Goal: Find specific page/section: Find specific page/section

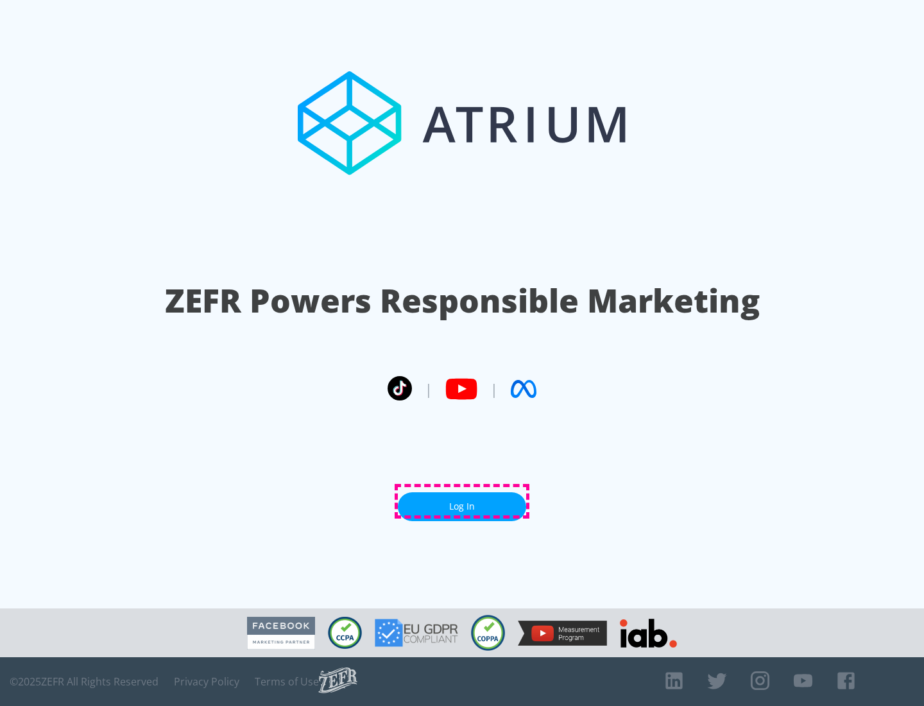
click at [462, 501] on link "Log In" at bounding box center [462, 506] width 128 height 29
